Goal: Register for event/course

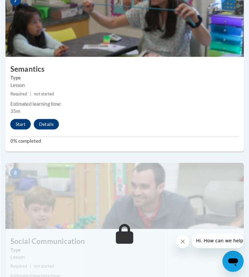
scroll to position [1191, 0]
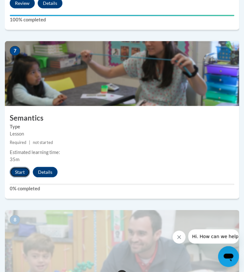
click at [19, 171] on button "Start" at bounding box center [20, 172] width 20 height 10
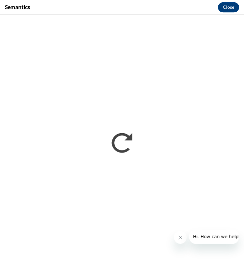
scroll to position [0, 0]
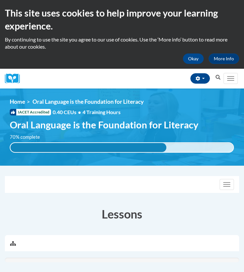
click at [129, 118] on div "<en>My Learning</en><fr>New fr_My Learning</fr><it>New it_My Learning</it><de>N…" at bounding box center [122, 127] width 244 height 58
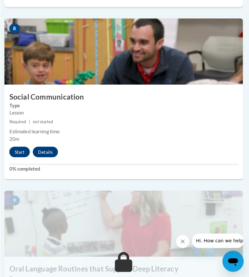
scroll to position [1354, 1]
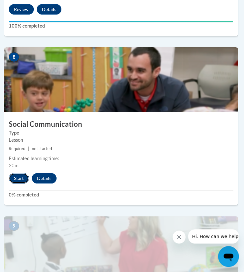
click at [20, 178] on button "Start" at bounding box center [19, 178] width 20 height 10
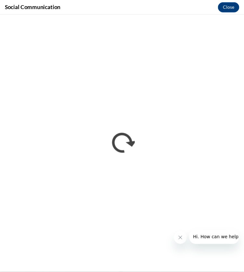
scroll to position [0, 0]
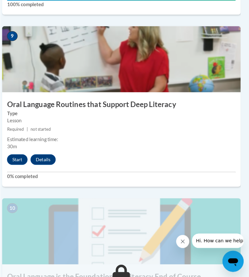
scroll to position [1544, 3]
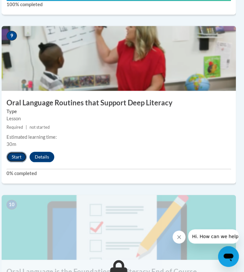
click at [11, 152] on button "Start" at bounding box center [16, 157] width 20 height 10
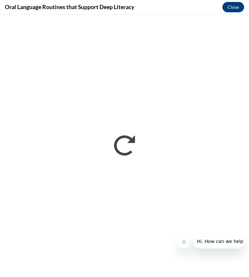
scroll to position [0, 0]
click at [183, 241] on icon "Close message from company" at bounding box center [183, 242] width 5 height 5
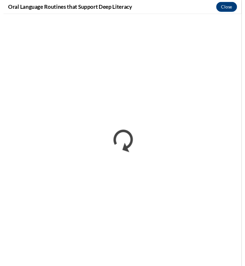
scroll to position [782, 0]
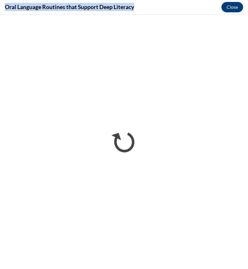
drag, startPoint x: 136, startPoint y: 7, endPoint x: -2, endPoint y: 6, distance: 137.7
copy body "Cox Campus For Educators Families Community Leaders About Cox Campus FAQs Terms…"
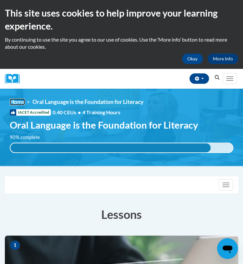
click at [18, 102] on link "Home" at bounding box center [17, 101] width 15 height 7
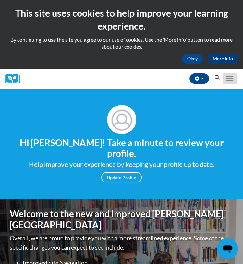
click at [234, 75] on button "Toggle navigation" at bounding box center [230, 78] width 14 height 11
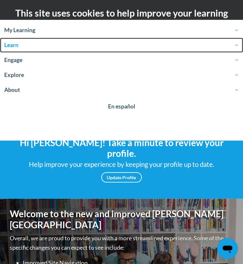
click at [9, 45] on span "Learn" at bounding box center [121, 45] width 235 height 8
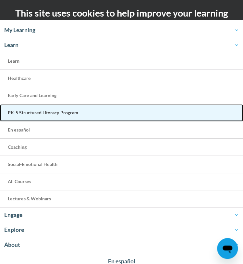
click at [19, 111] on span "PK-5 Structured Literacy Program" at bounding box center [43, 113] width 70 height 6
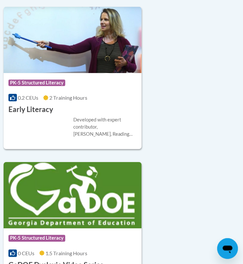
scroll to position [605, 1]
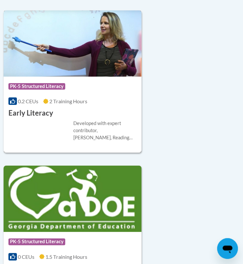
click at [43, 133] on div "Developed with expert contributor, Dr. Deborah Glaser, Reading Teacherʹs Top Te…" at bounding box center [72, 130] width 128 height 21
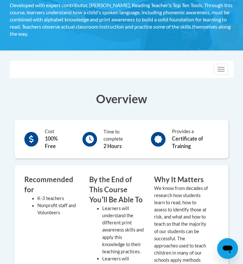
scroll to position [130, 0]
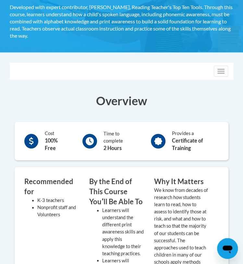
click at [125, 141] on div "Time to complete 2 Hours" at bounding box center [120, 141] width 33 height 22
click at [220, 63] on div "Toggle navigation" at bounding box center [121, 71] width 223 height 16
click at [217, 69] on button "Toggle navigation" at bounding box center [221, 71] width 14 height 11
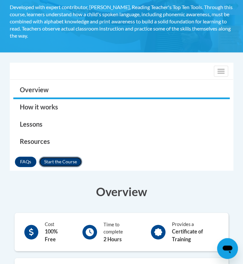
click at [61, 161] on button "Enroll" at bounding box center [60, 161] width 43 height 10
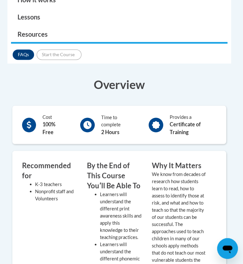
scroll to position [238, 3]
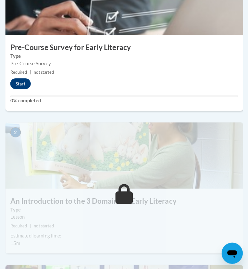
scroll to position [256, 0]
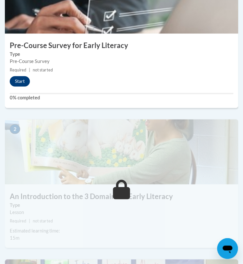
click at [21, 172] on img at bounding box center [121, 151] width 233 height 65
click at [18, 83] on button "Start" at bounding box center [20, 81] width 20 height 10
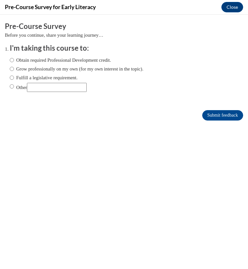
scroll to position [0, 0]
click at [55, 89] on input "Other" at bounding box center [57, 87] width 60 height 9
click at [18, 70] on label "Grow professionally on my own (for my own interest in the topic)." at bounding box center [77, 68] width 134 height 7
click at [14, 70] on input "Grow professionally on my own (for my own interest in the topic)." at bounding box center [12, 68] width 4 height 7
radio input "true"
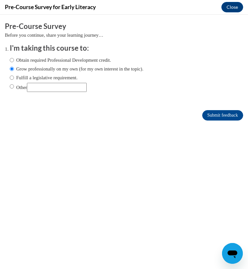
click at [71, 53] on h3 "I'm taking this course to:" at bounding box center [124, 48] width 229 height 10
click at [64, 53] on div "Obtain required Professional Development credit. Grow professionally on my own …" at bounding box center [77, 74] width 134 height 42
click at [12, 57] on input "Obtain required Professional Development credit." at bounding box center [12, 59] width 4 height 7
radio input "true"
click at [87, 89] on input "Other" at bounding box center [57, 87] width 60 height 9
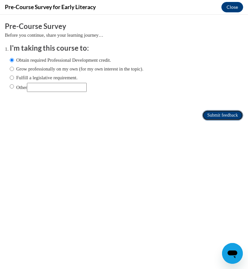
click at [212, 117] on input "Submit feedback" at bounding box center [222, 115] width 41 height 10
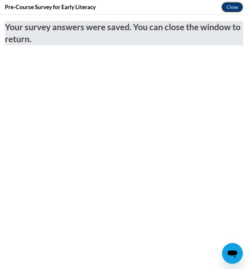
click at [231, 9] on button "Close" at bounding box center [232, 7] width 22 height 10
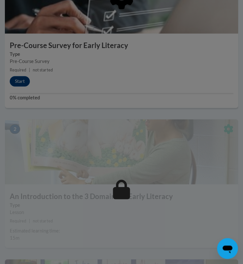
click at [67, 147] on div at bounding box center [121, 132] width 243 height 264
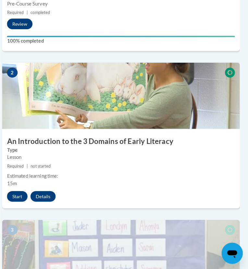
scroll to position [314, 3]
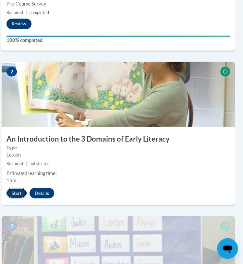
click at [18, 196] on button "Start" at bounding box center [16, 193] width 20 height 10
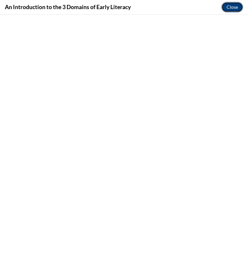
click at [234, 7] on button "Close" at bounding box center [232, 7] width 22 height 10
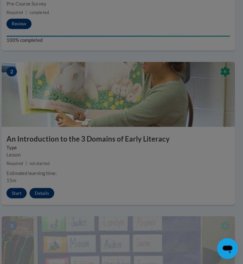
click at [121, 108] on div at bounding box center [121, 132] width 243 height 264
click at [16, 190] on div at bounding box center [121, 132] width 243 height 264
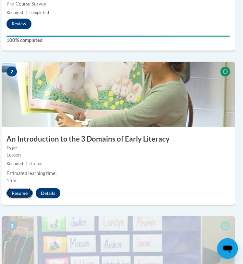
click at [21, 193] on button "Resume" at bounding box center [19, 193] width 26 height 10
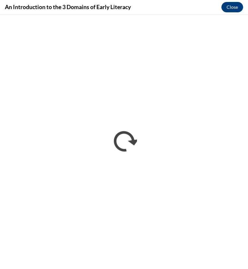
scroll to position [0, 0]
